Goal: Check status: Check status

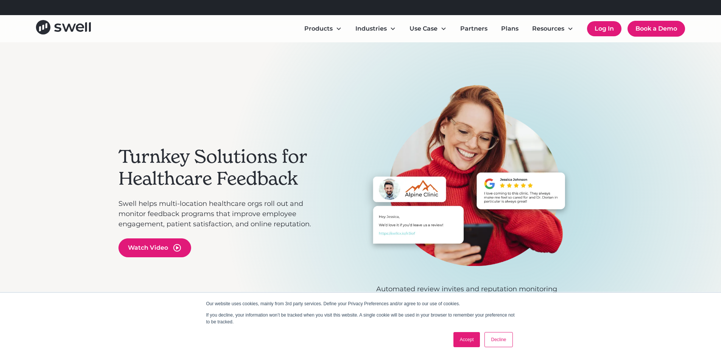
click at [603, 34] on link "Log In" at bounding box center [604, 28] width 34 height 15
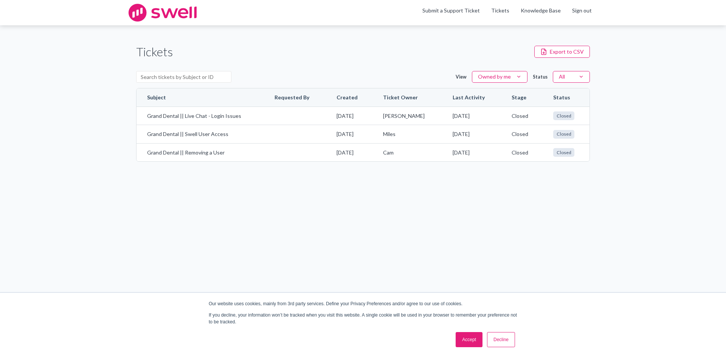
click at [480, 337] on link "Accept" at bounding box center [469, 339] width 27 height 15
